Goal: Use online tool/utility: Utilize a website feature to perform a specific function

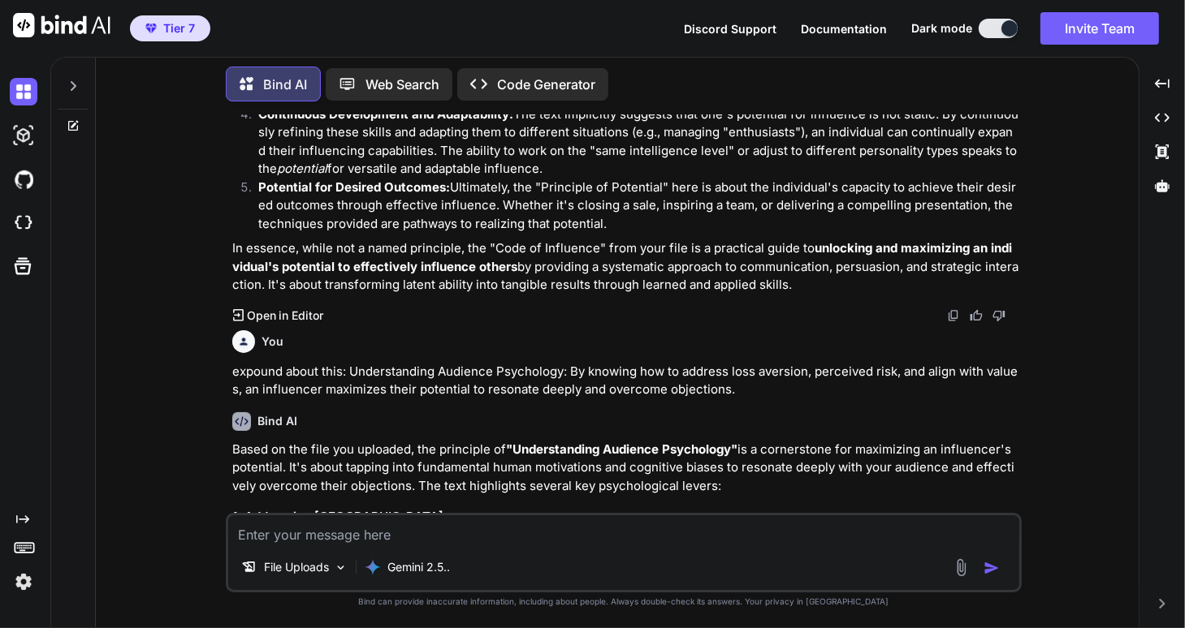
scroll to position [3341, 0]
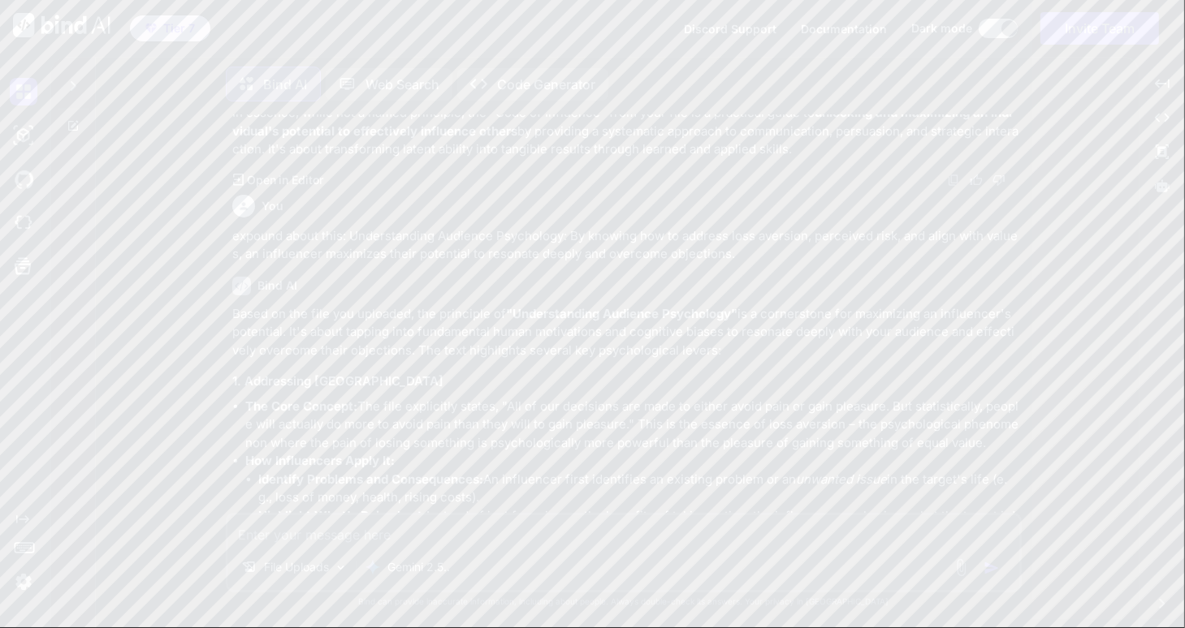
type textarea "x"
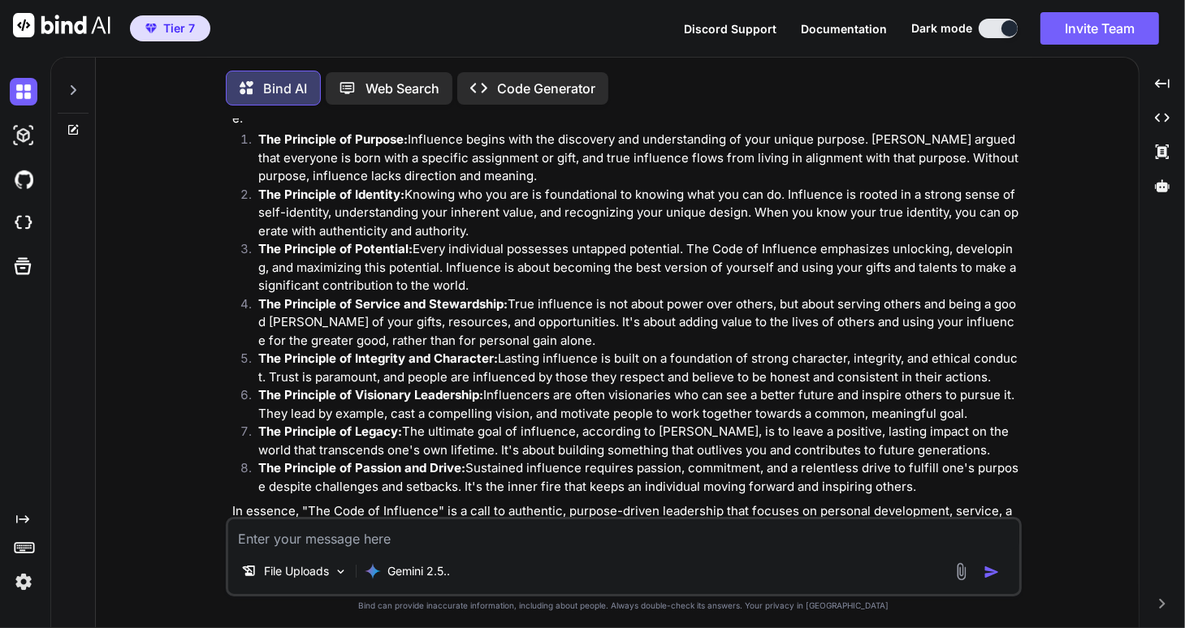
scroll to position [6, 0]
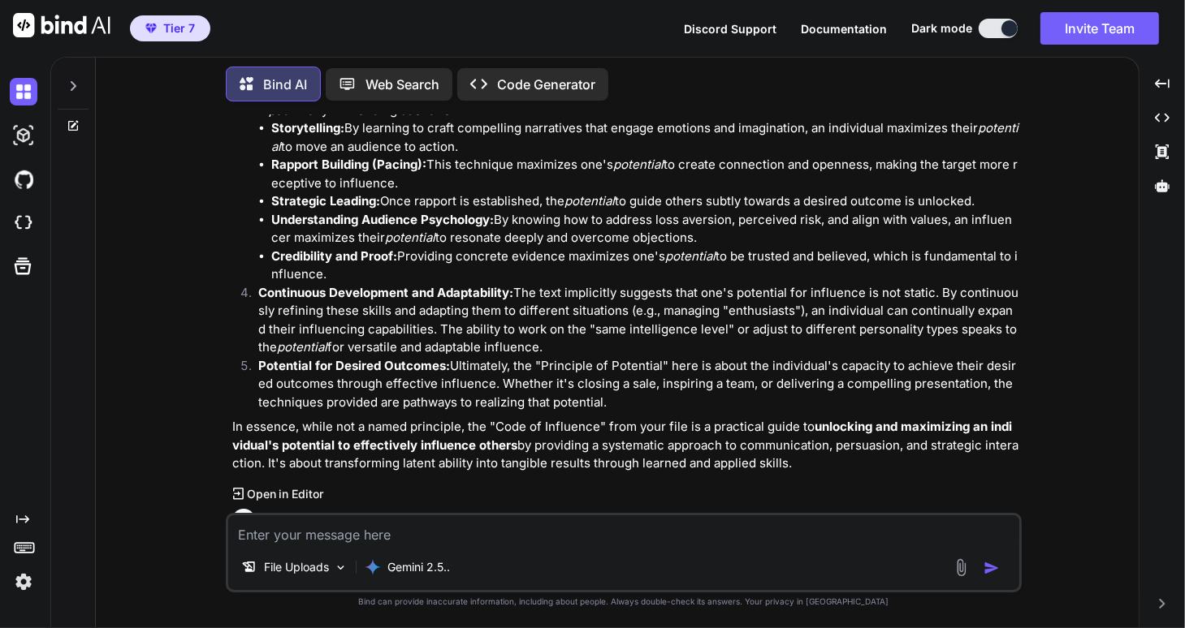
type textarea "x"
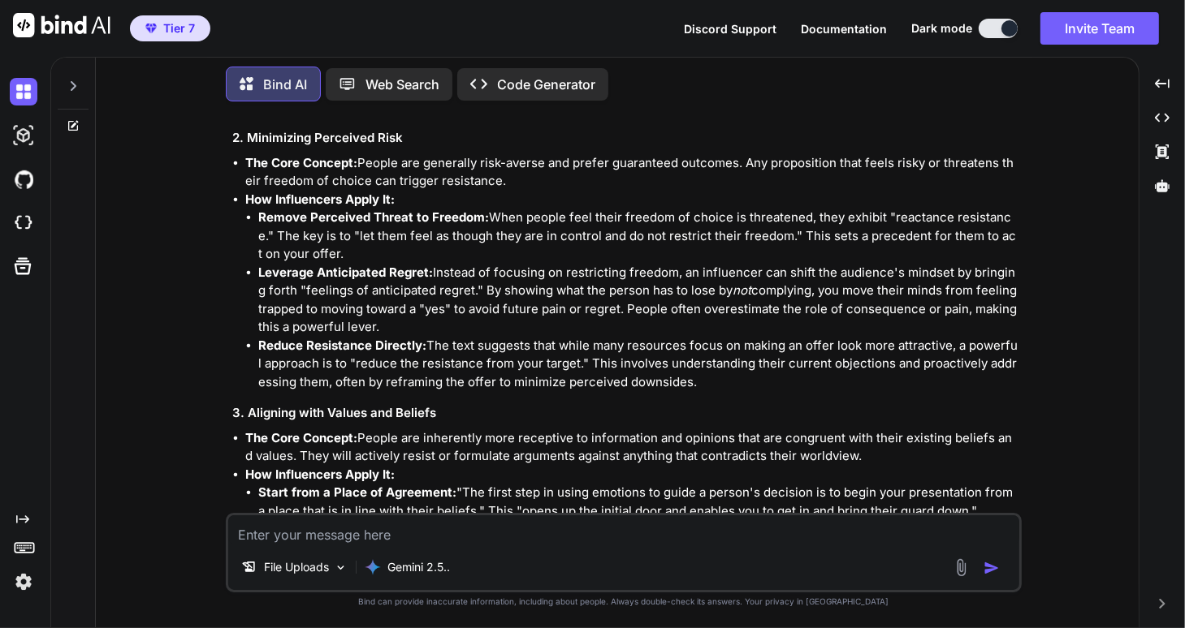
scroll to position [3861, 0]
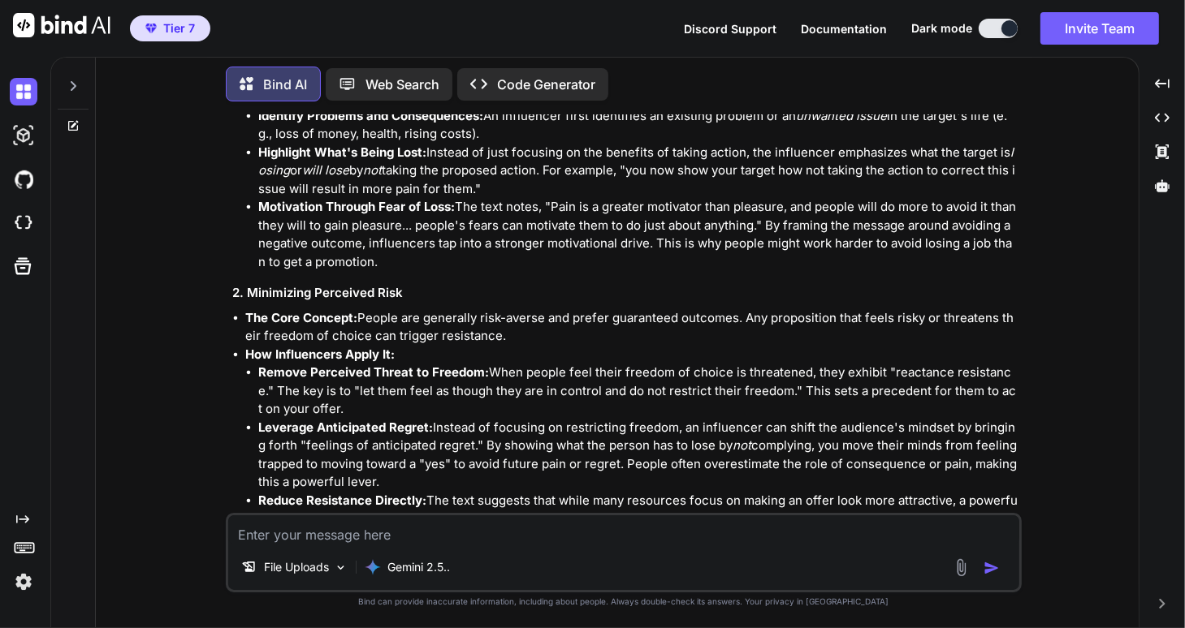
scroll to position [3796, 0]
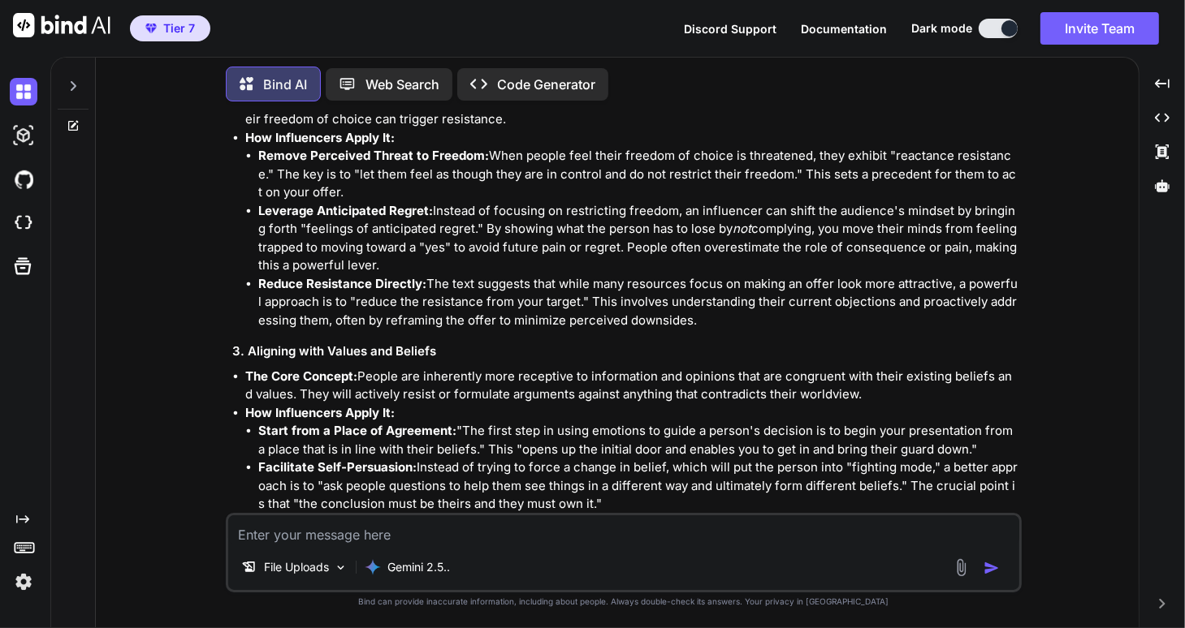
type textarea "x"
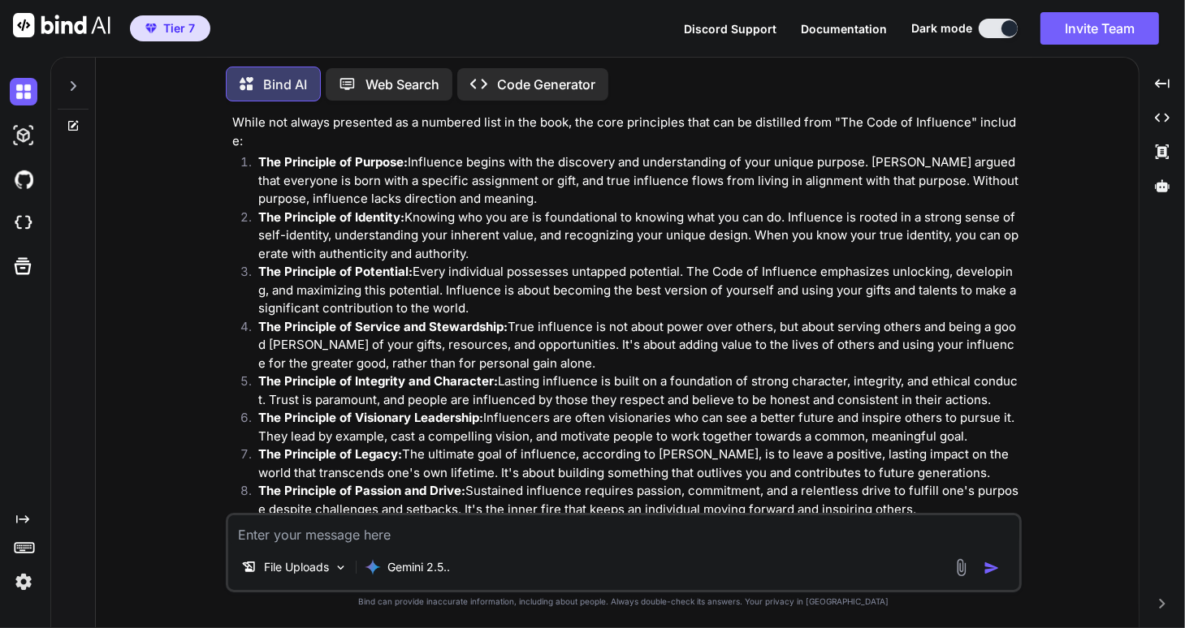
scroll to position [0, 0]
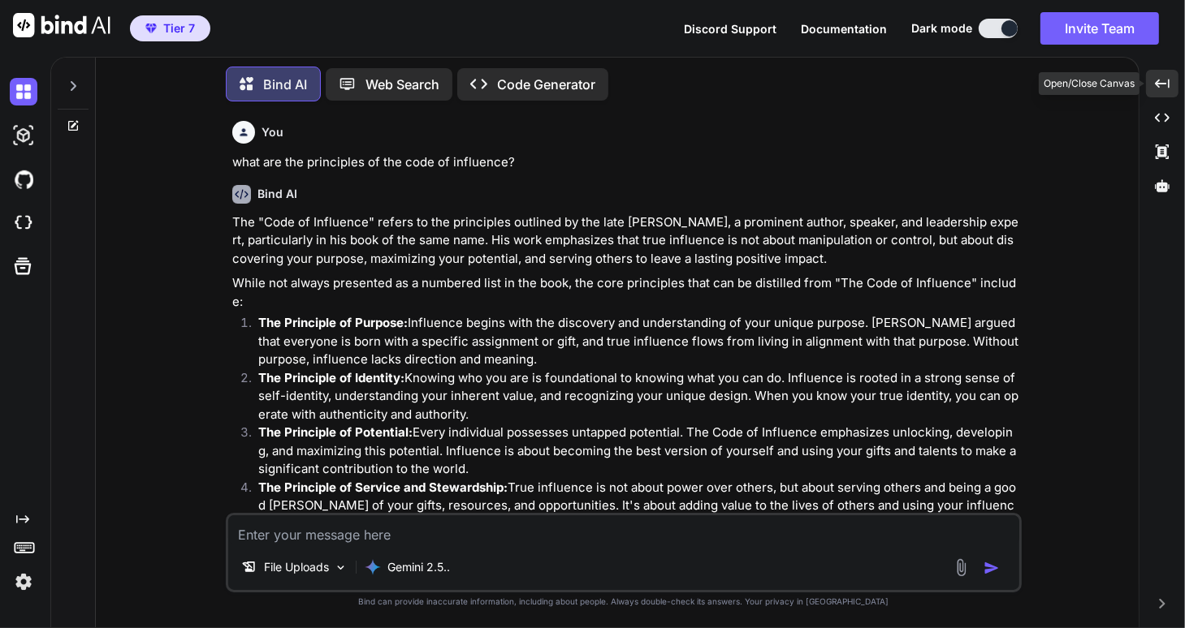
click at [1163, 84] on icon "Created with Pixso." at bounding box center [1162, 83] width 15 height 15
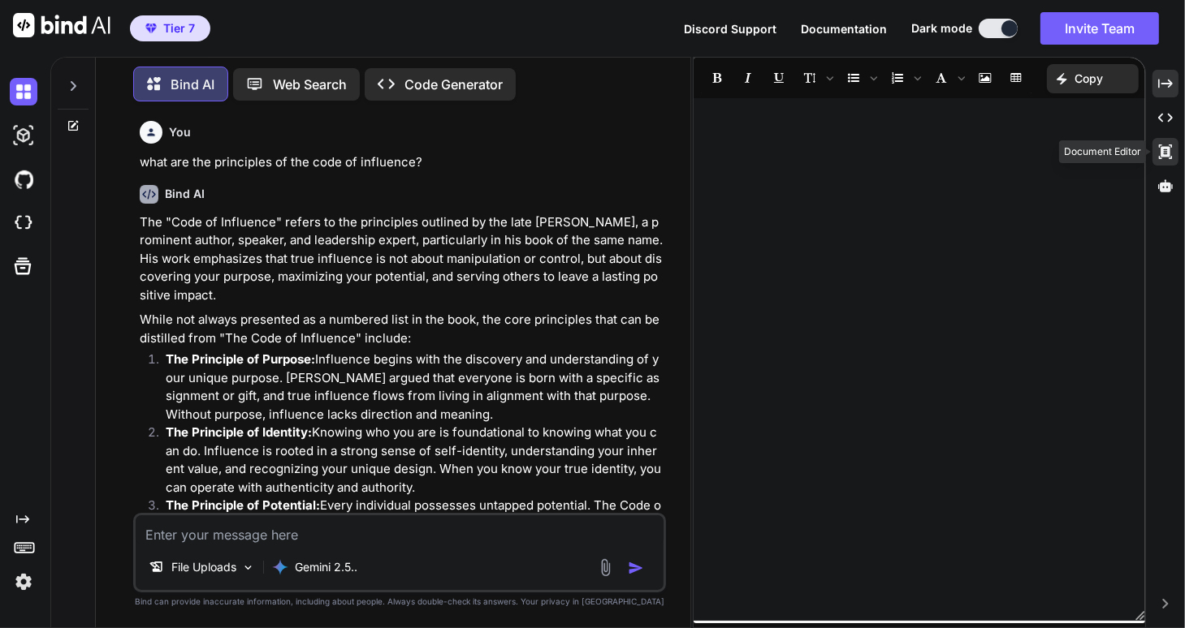
click at [1161, 150] on icon at bounding box center [1165, 152] width 13 height 15
click at [1166, 154] on icon at bounding box center [1165, 152] width 13 height 15
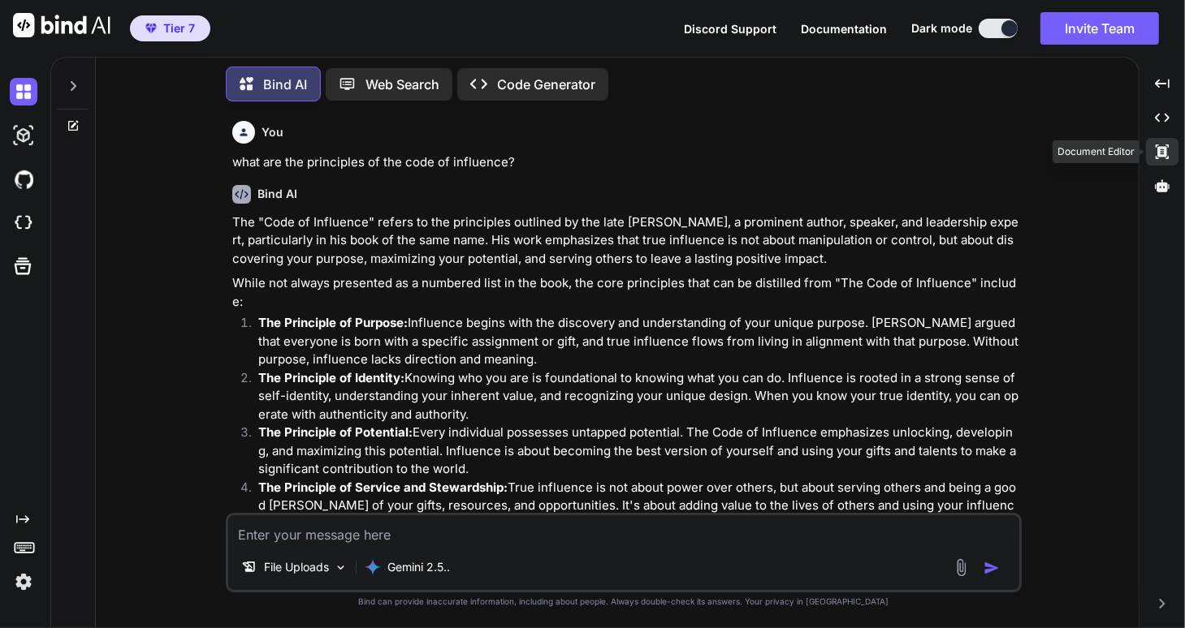
click at [1163, 153] on icon "Created with Pixso." at bounding box center [1162, 152] width 15 height 15
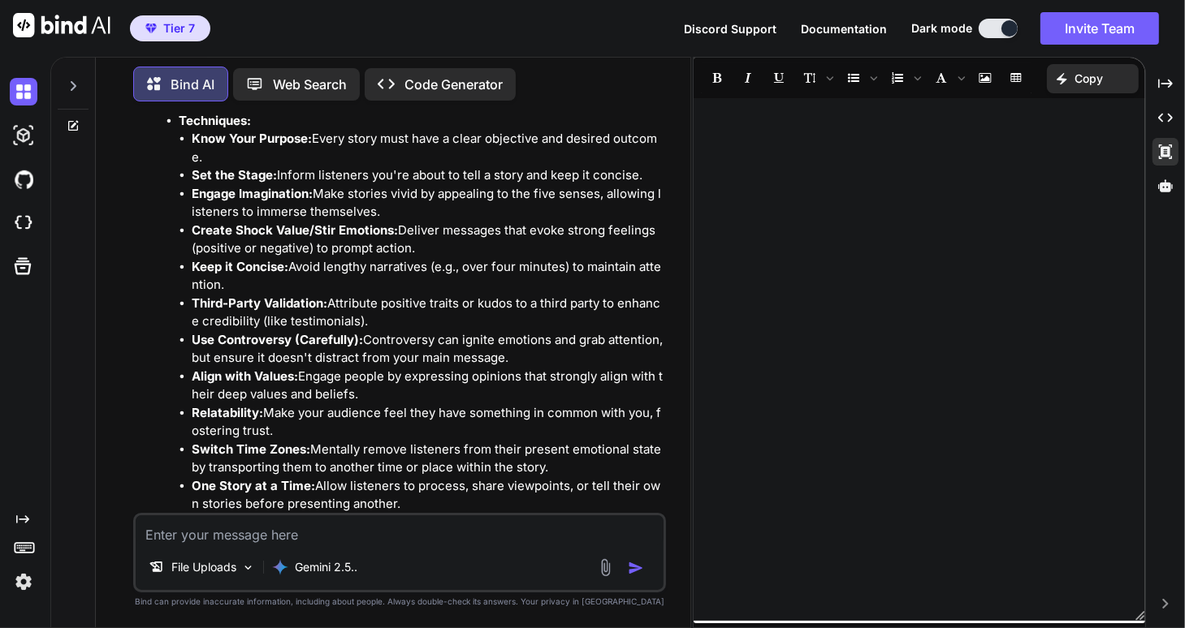
scroll to position [1559, 0]
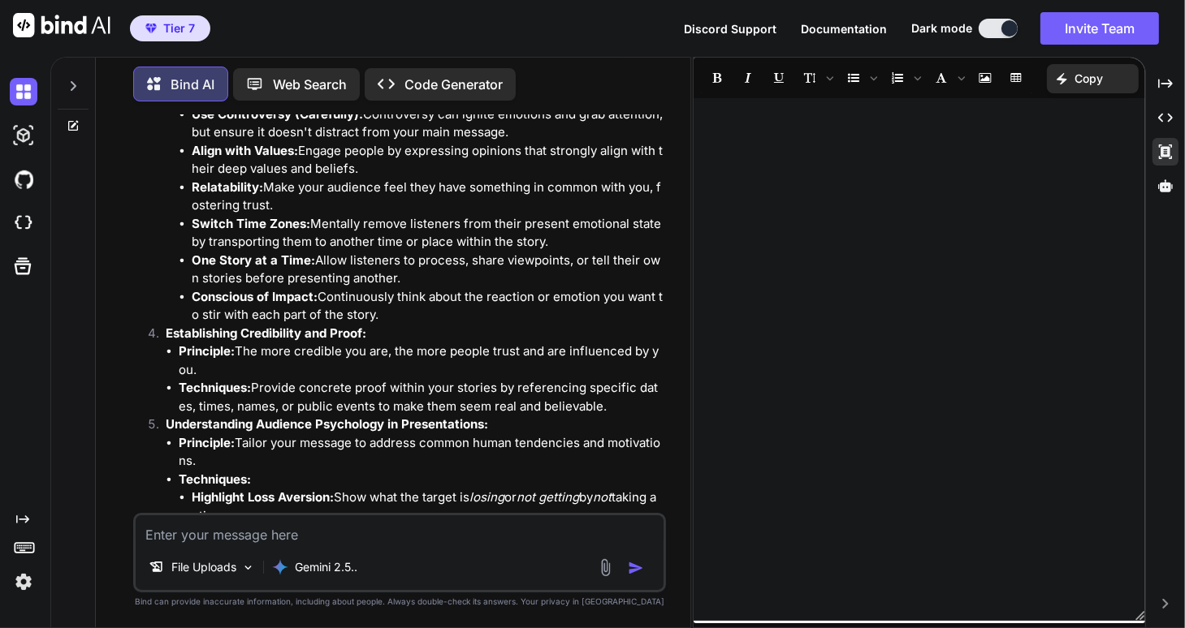
click at [933, 214] on div at bounding box center [919, 359] width 452 height 507
click at [1164, 83] on icon at bounding box center [1165, 83] width 15 height 9
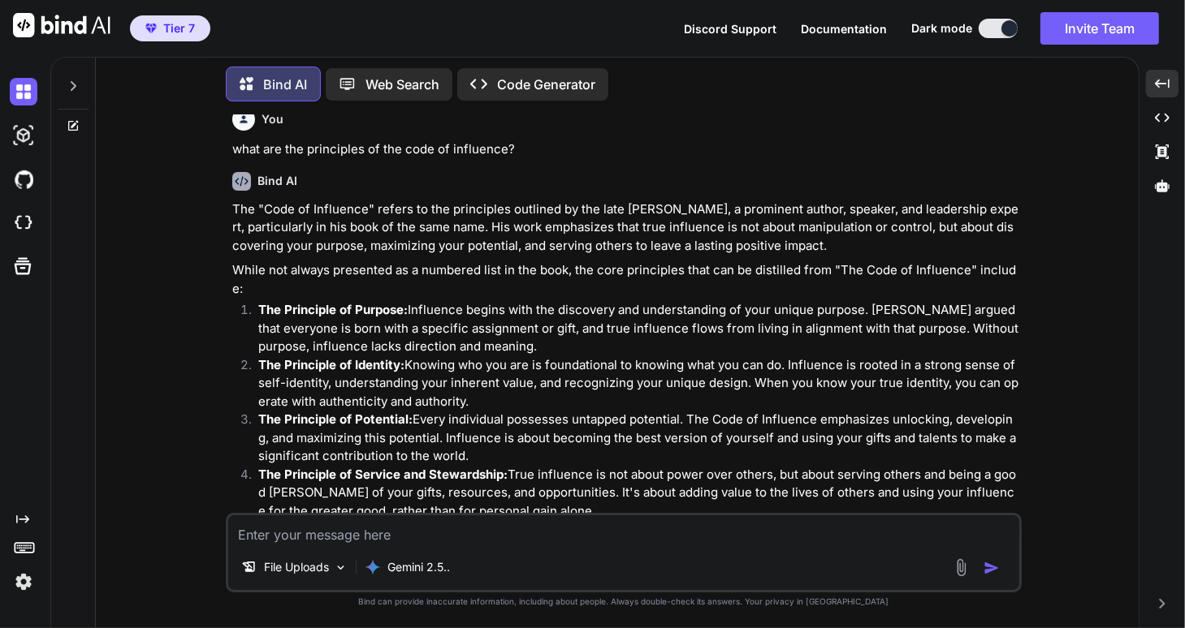
scroll to position [0, 0]
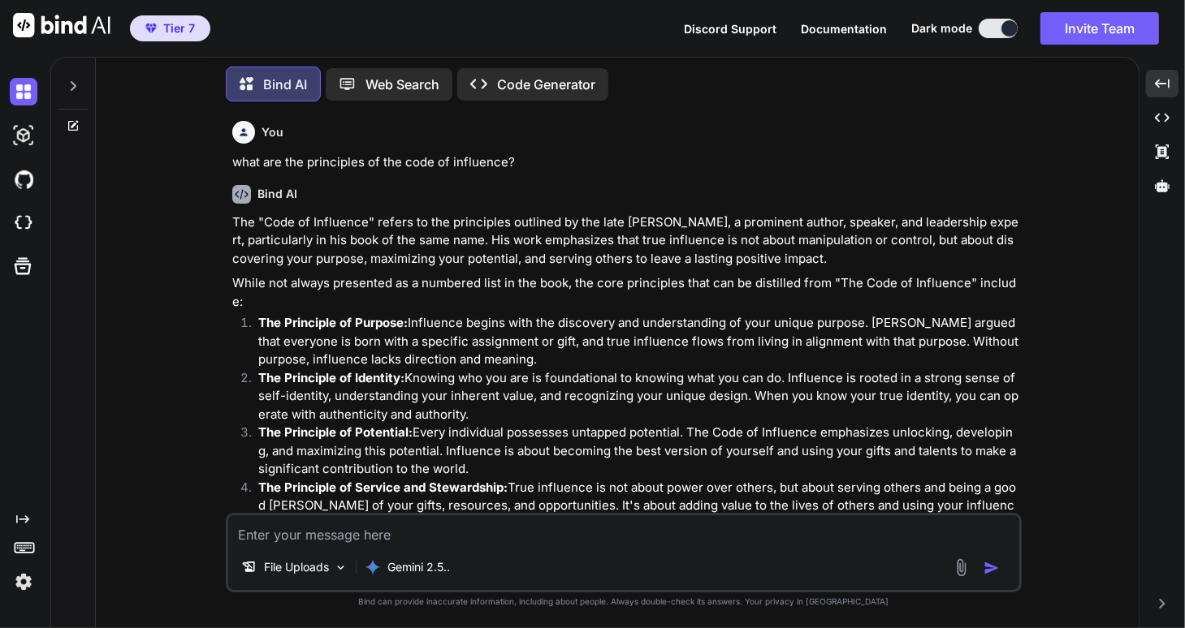
click at [75, 81] on icon at bounding box center [74, 86] width 6 height 10
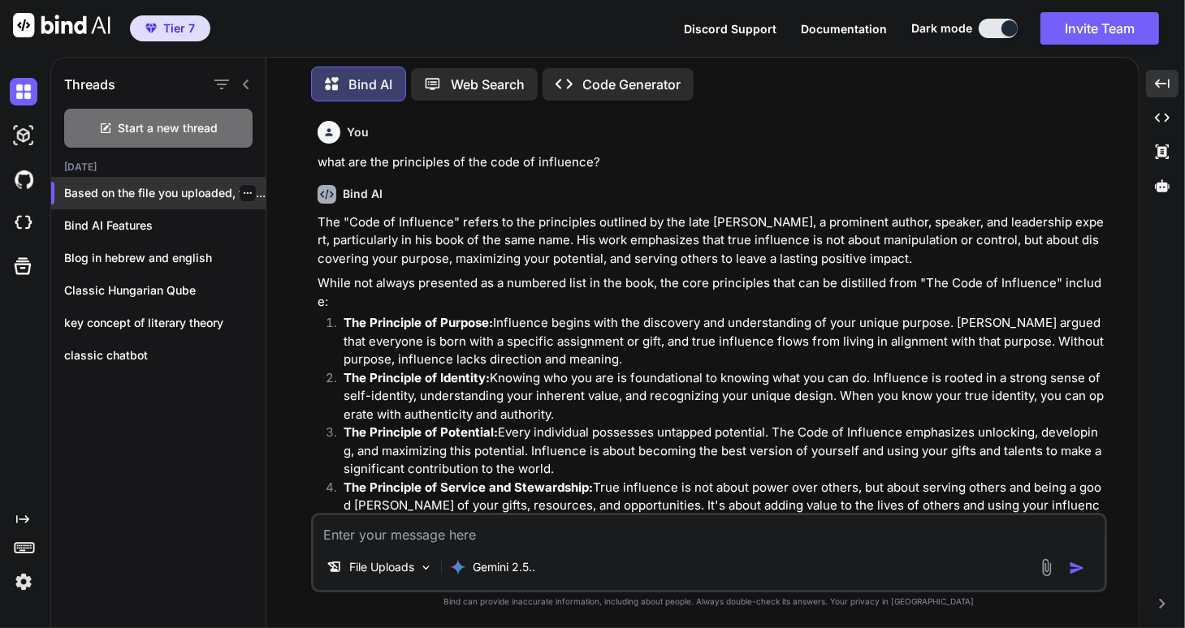
click at [243, 188] on icon "button" at bounding box center [248, 193] width 10 height 10
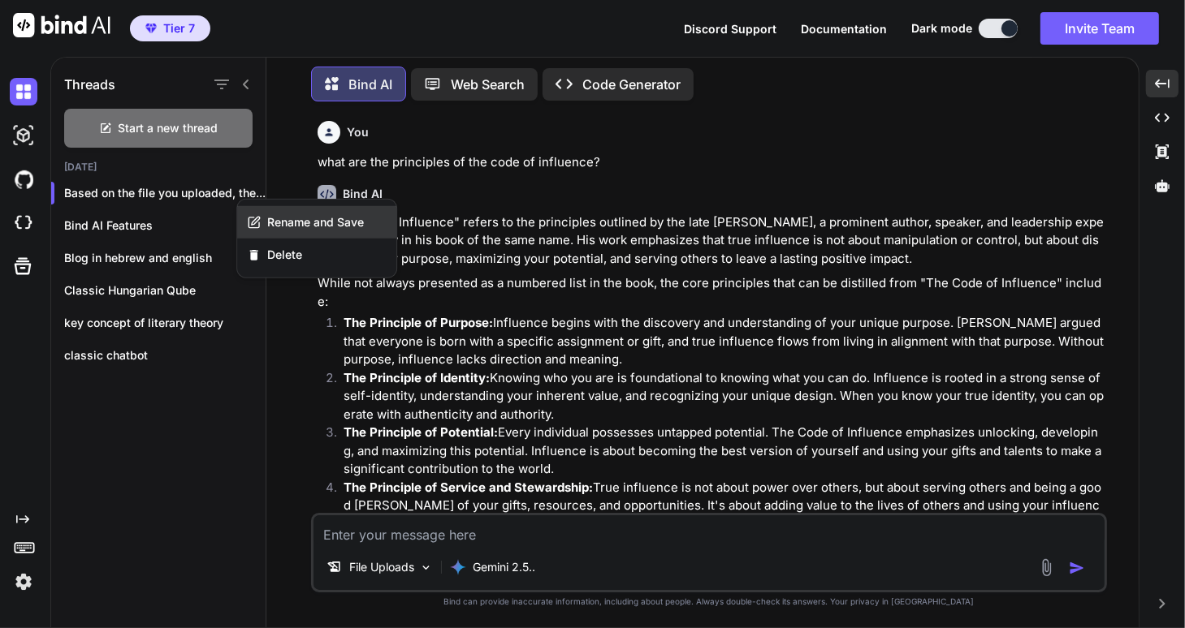
click at [311, 224] on span "Rename and Save" at bounding box center [315, 222] width 97 height 16
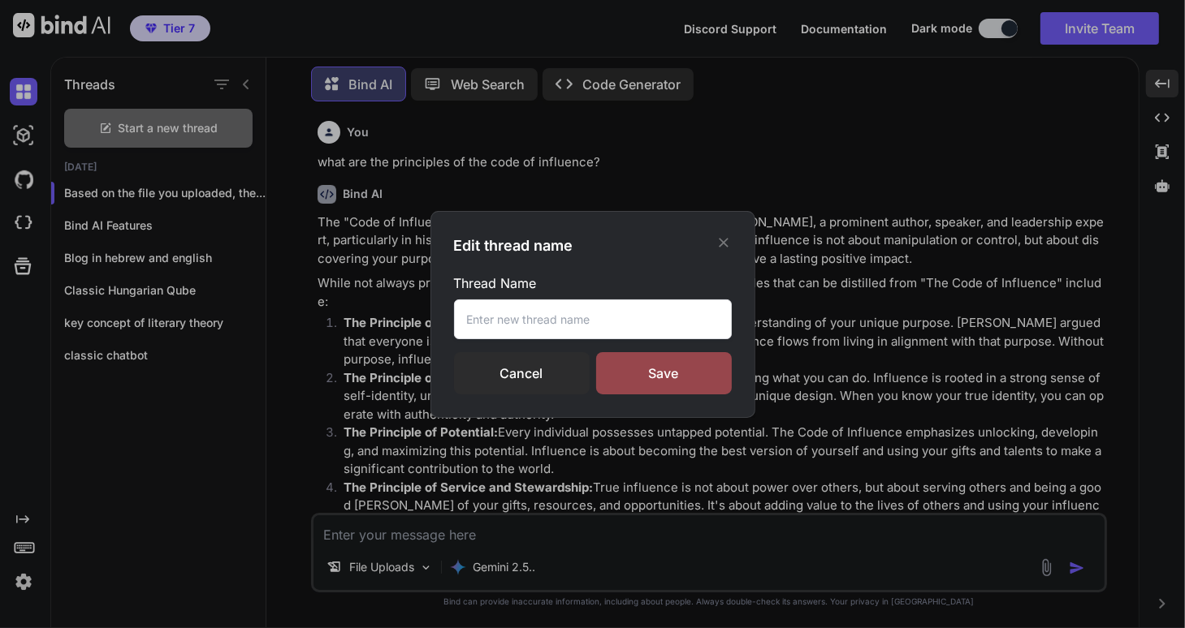
click at [520, 317] on input "text" at bounding box center [593, 320] width 278 height 40
type input "the code of influence"
click at [689, 370] on div "Save" at bounding box center [664, 373] width 136 height 42
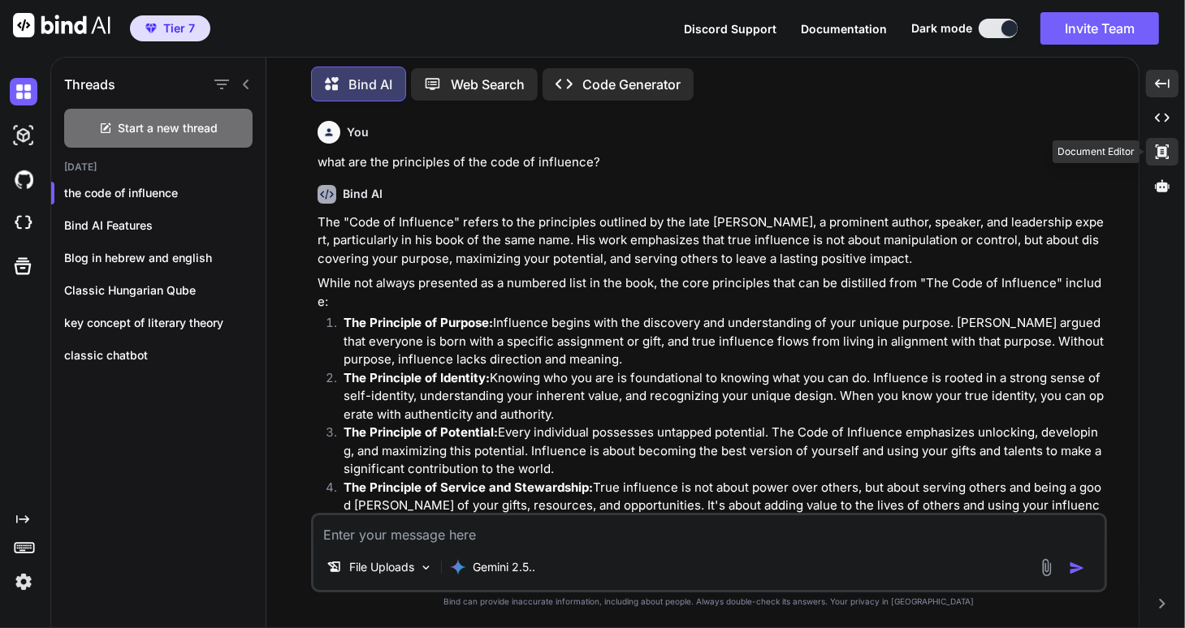
click at [1161, 154] on icon at bounding box center [1161, 152] width 13 height 15
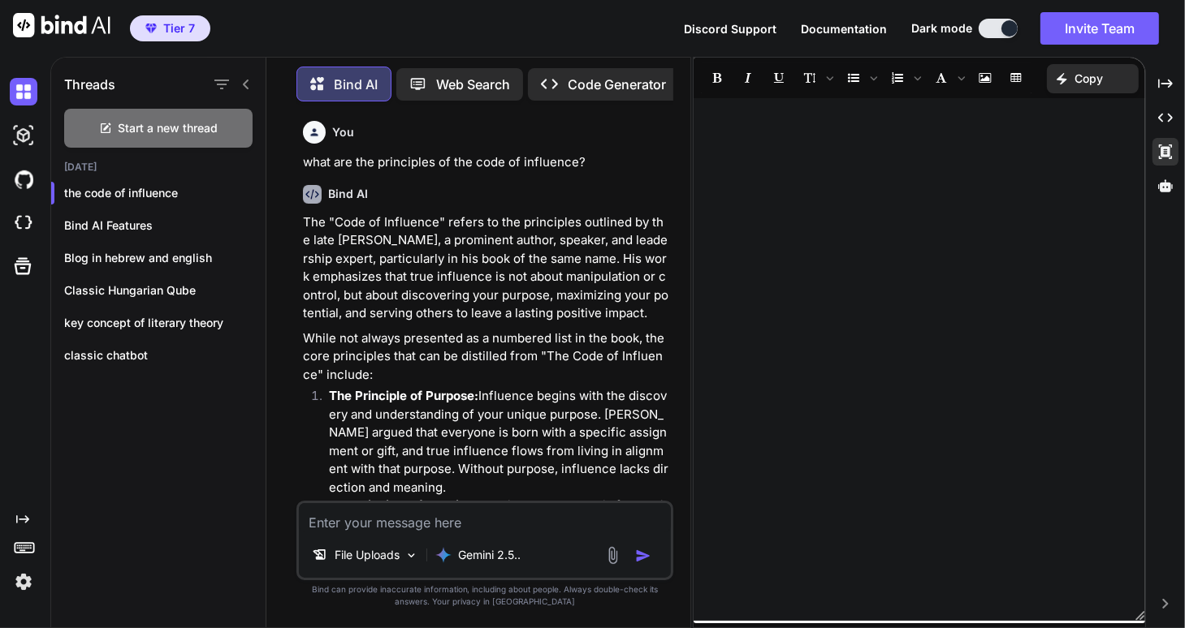
click at [872, 178] on div at bounding box center [919, 359] width 452 height 507
click at [754, 129] on p at bounding box center [920, 122] width 420 height 19
click at [1168, 80] on icon "Created with Pixso." at bounding box center [1165, 83] width 15 height 15
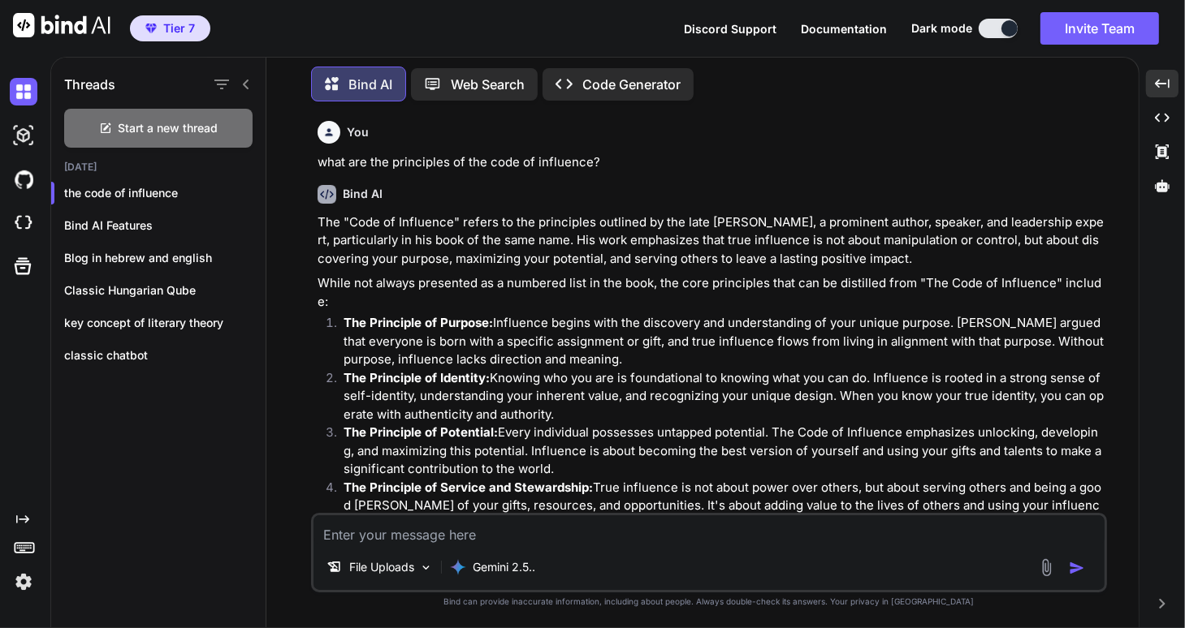
click at [25, 519] on icon at bounding box center [22, 520] width 13 height 8
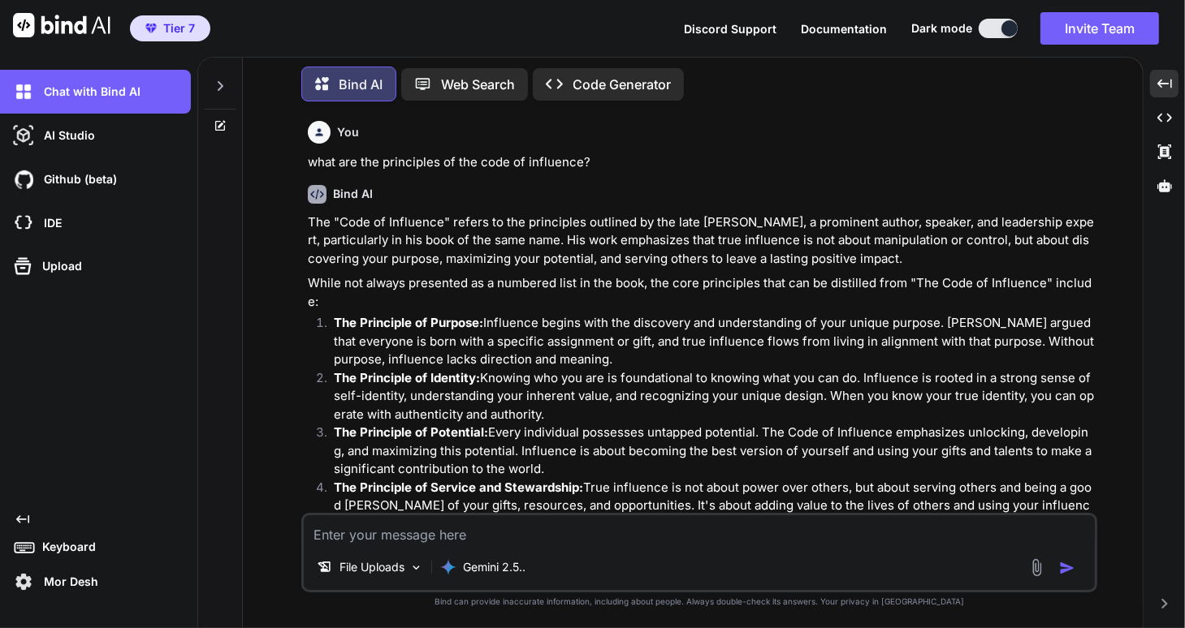
click at [24, 520] on icon "Created with Pixso." at bounding box center [22, 519] width 13 height 13
